Goal: Task Accomplishment & Management: Use online tool/utility

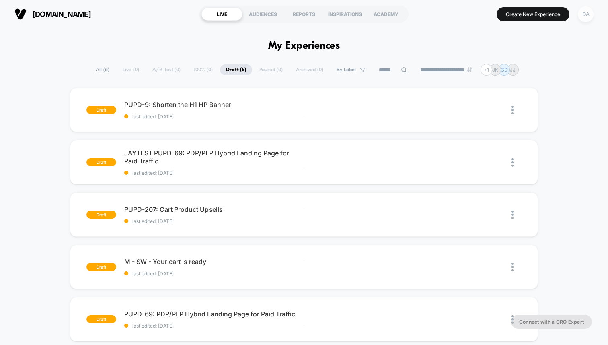
click at [582, 13] on div "DA" at bounding box center [586, 14] width 16 height 16
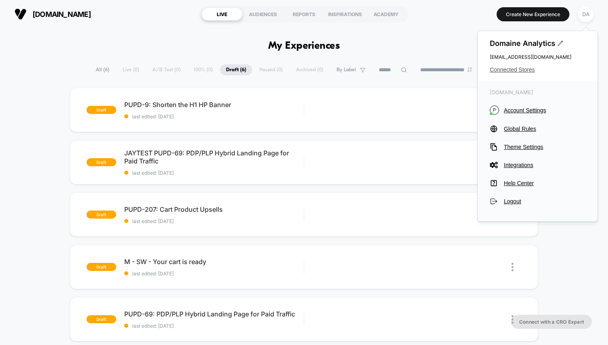
click at [519, 70] on span "Connected Stores" at bounding box center [538, 69] width 96 height 6
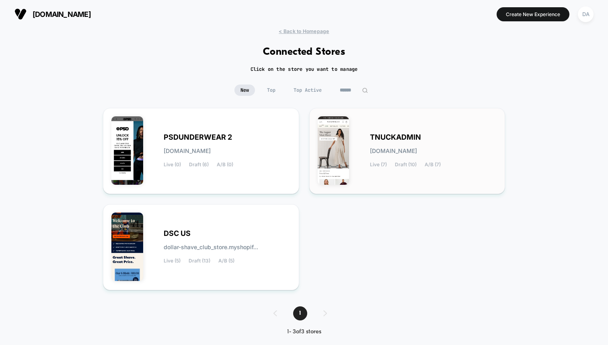
click at [376, 129] on div "TNUCKADMIN [DOMAIN_NAME] Live (7) Draft (10) A/B (7)" at bounding box center [407, 150] width 179 height 69
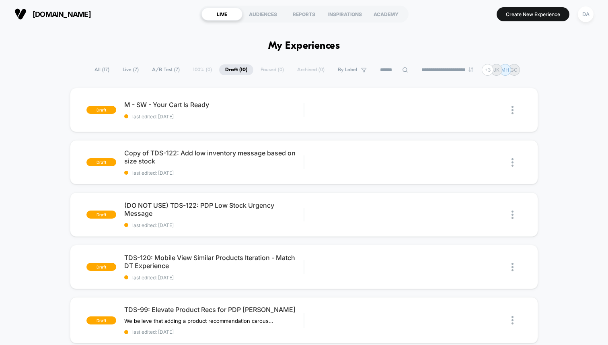
click at [131, 70] on span "Live ( 7 )" at bounding box center [131, 69] width 28 height 11
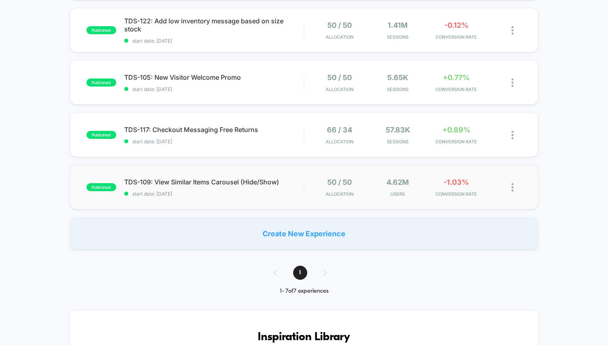
scroll to position [238, 0]
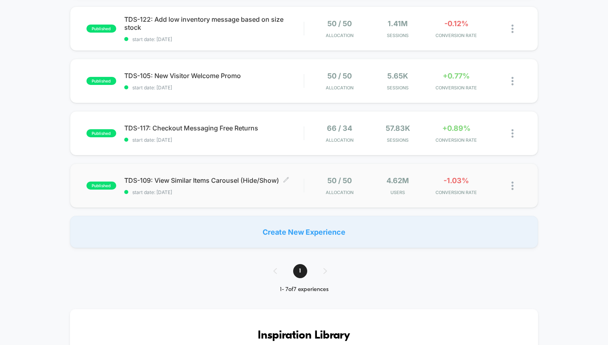
click at [188, 180] on span "TDS-109: View Similar Items Carousel (Hide/Show) Click to edit experience detai…" at bounding box center [213, 180] width 179 height 8
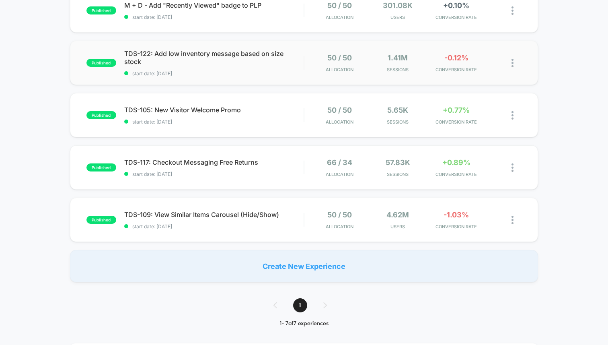
scroll to position [230, 0]
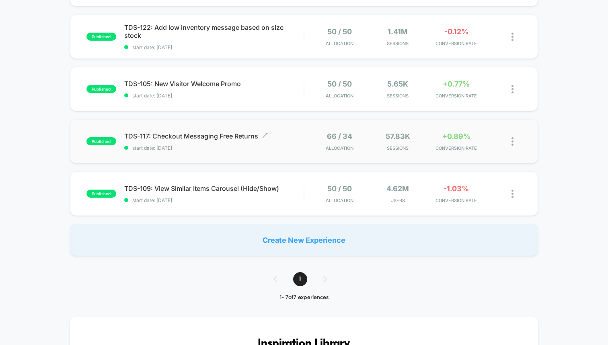
click at [218, 143] on div "TDS-117: Checkout Messaging Free Returns Click to edit experience details Click…" at bounding box center [213, 141] width 179 height 19
